Goal: Task Accomplishment & Management: Manage account settings

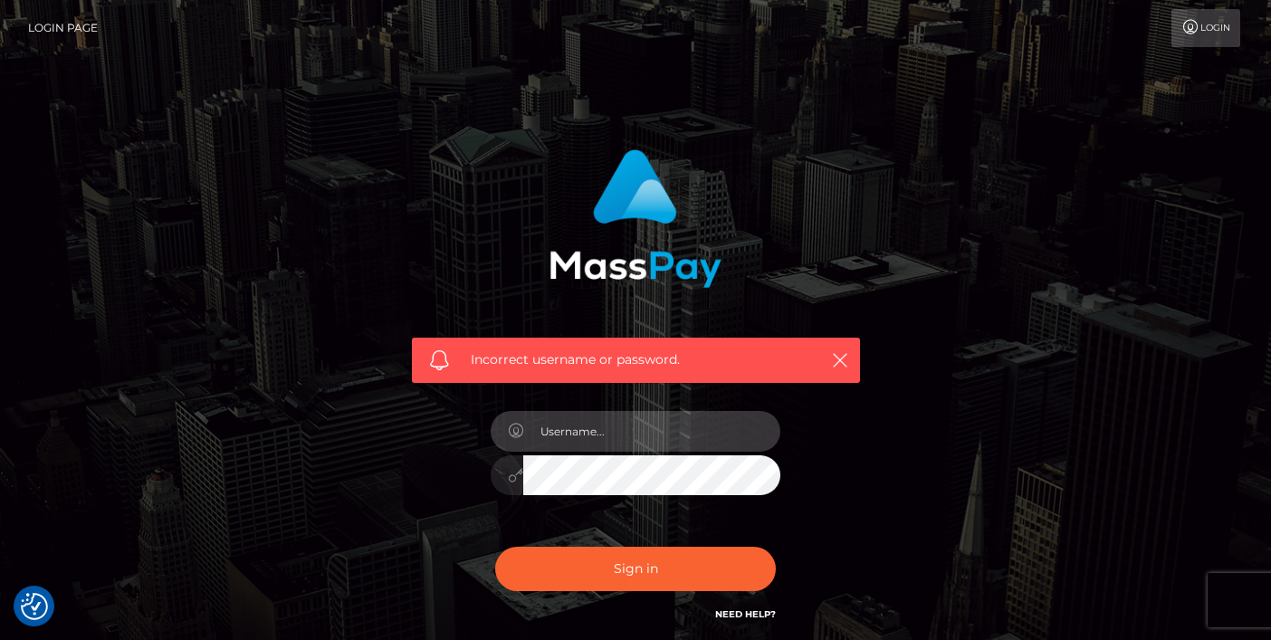
click at [577, 434] on input "text" at bounding box center [651, 431] width 257 height 41
click at [574, 413] on input "text" at bounding box center [651, 431] width 257 height 41
type input "josue@ievolutionpro.com"
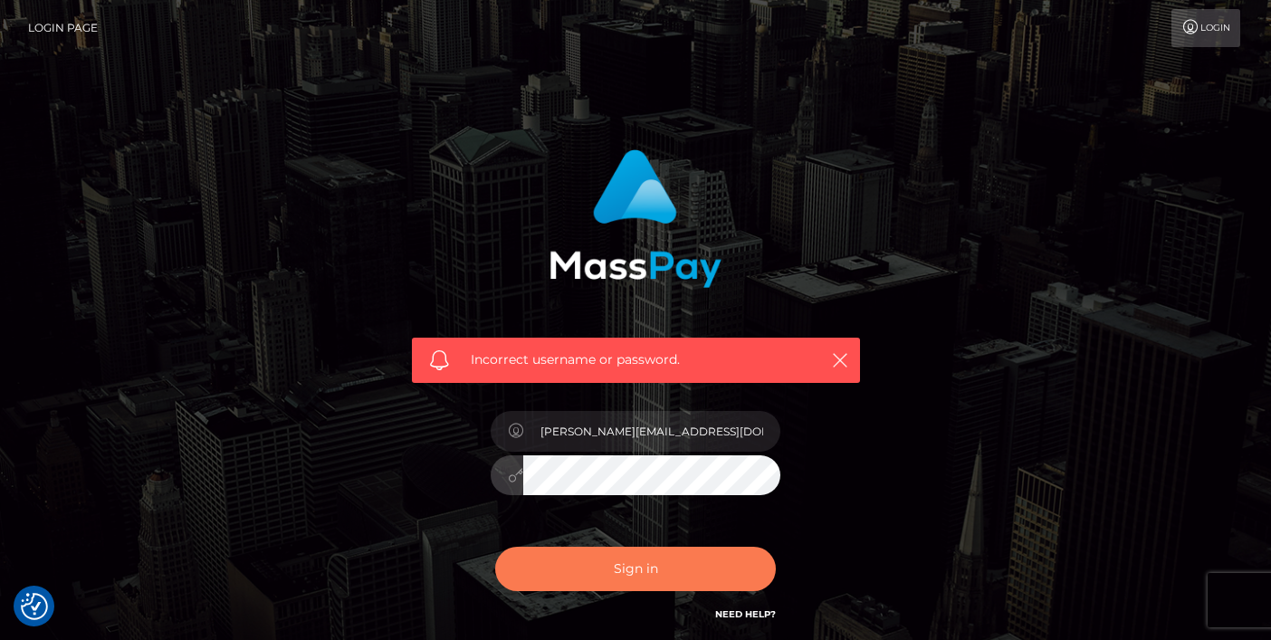
click at [559, 572] on button "Sign in" at bounding box center [635, 569] width 281 height 44
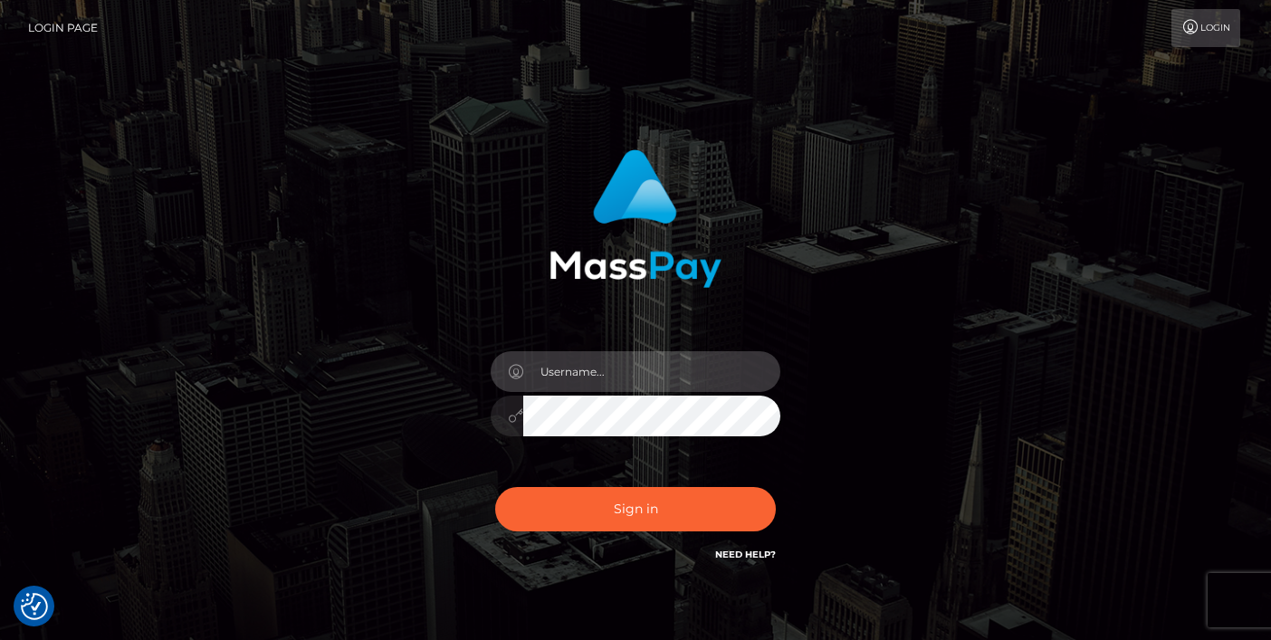
click at [629, 377] on input "text" at bounding box center [651, 371] width 257 height 41
click at [586, 370] on input "text" at bounding box center [651, 371] width 257 height 41
type input "josueperales"
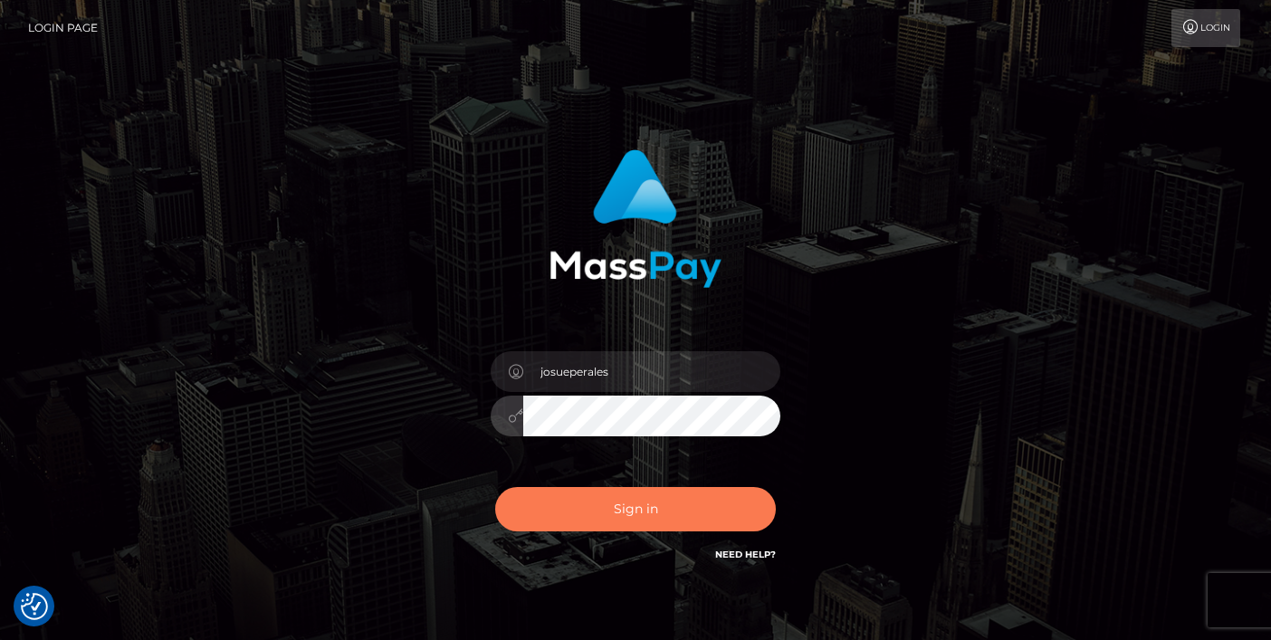
click at [661, 494] on button "Sign in" at bounding box center [635, 509] width 281 height 44
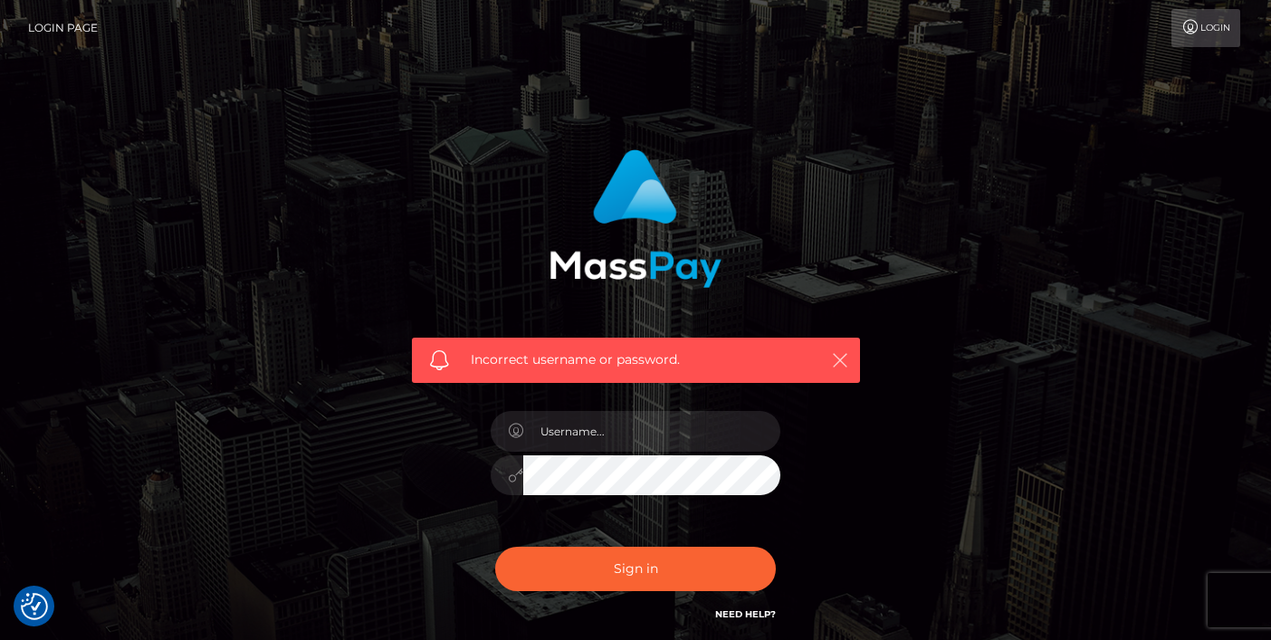
click at [835, 355] on icon "button" at bounding box center [840, 360] width 18 height 18
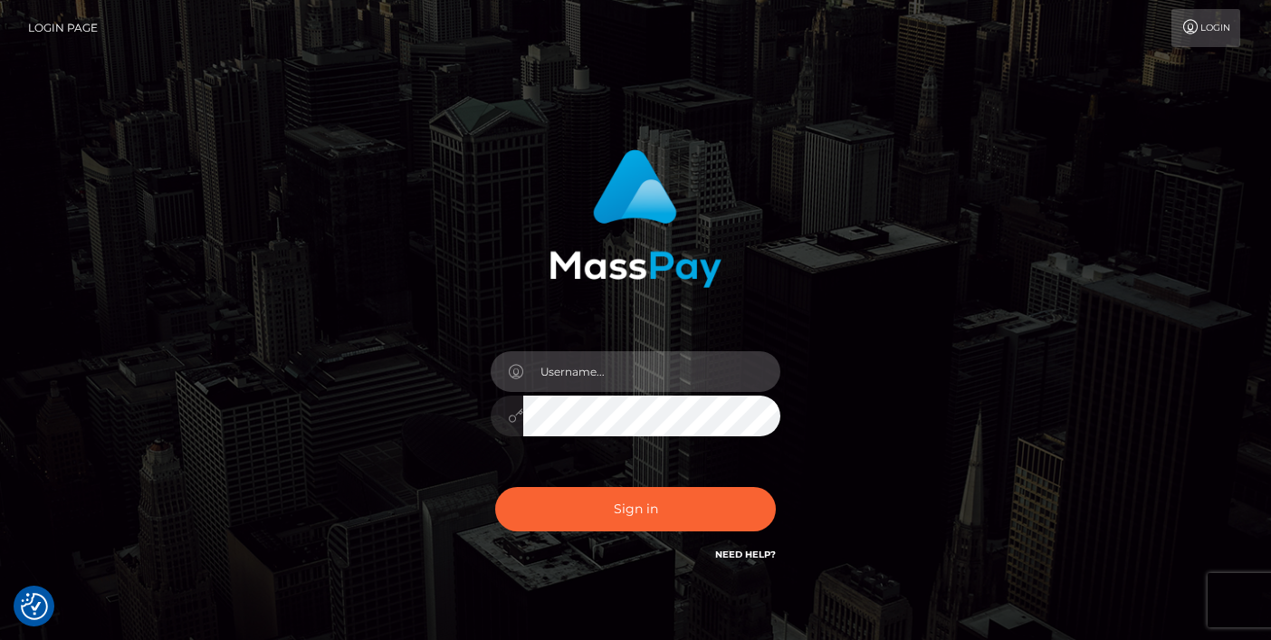
click at [645, 381] on input "text" at bounding box center [651, 371] width 257 height 41
type input "[PERSON_NAME]"
